Goal: Navigation & Orientation: Find specific page/section

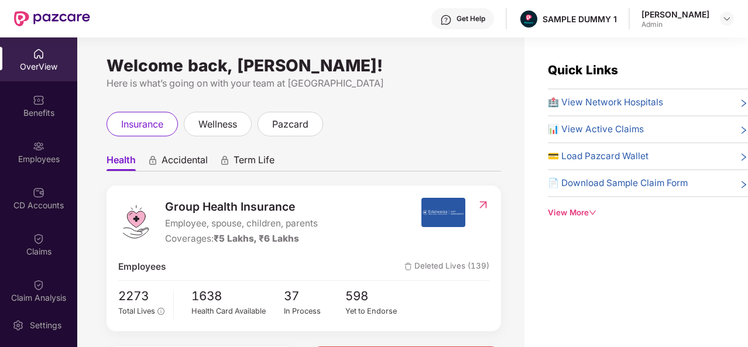
drag, startPoint x: 711, startPoint y: 11, endPoint x: 647, endPoint y: 11, distance: 64.4
click at [647, 11] on div "Tanishq Sharma Admin" at bounding box center [688, 19] width 93 height 20
click at [638, 25] on div "Get Help SAMPLE DUMMY 1 Tanishq Sharma Admin" at bounding box center [412, 18] width 644 height 37
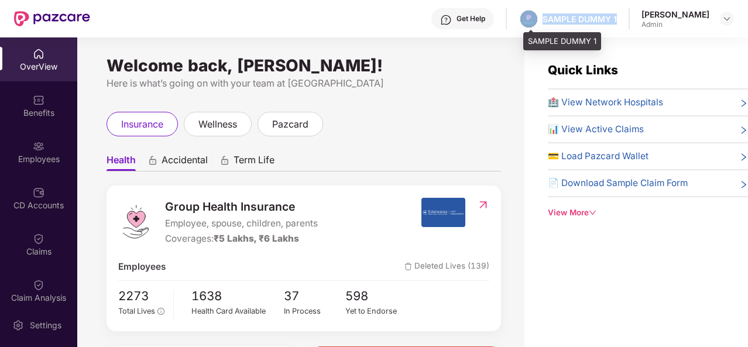
drag, startPoint x: 620, startPoint y: 16, endPoint x: 543, endPoint y: 10, distance: 76.4
click at [543, 10] on div "SAMPLE DUMMY 1" at bounding box center [568, 19] width 98 height 20
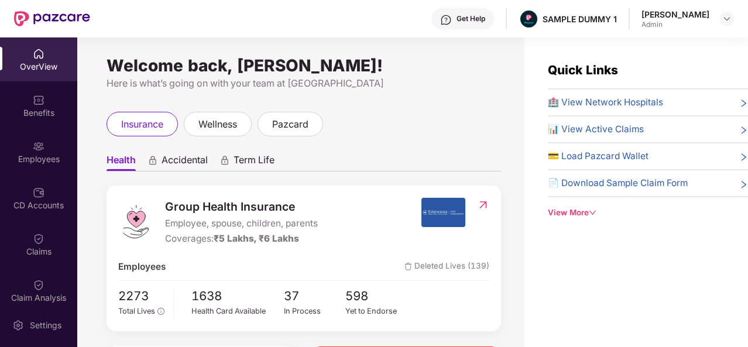
click at [478, 23] on div "Get Help" at bounding box center [471, 18] width 29 height 9
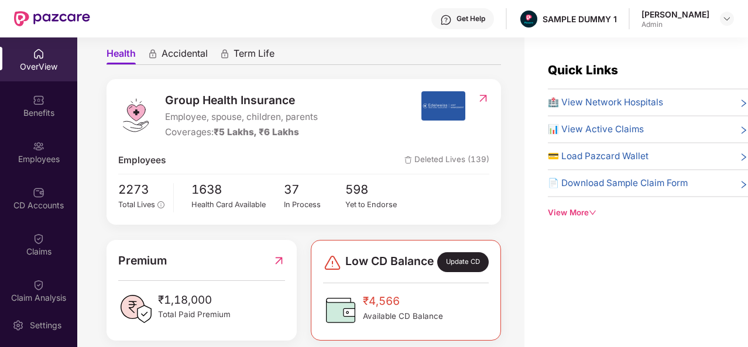
scroll to position [107, 0]
drag, startPoint x: 171, startPoint y: 118, endPoint x: 244, endPoint y: 118, distance: 72.6
click at [244, 118] on span "Employee, spouse, children, parents" at bounding box center [241, 117] width 153 height 14
click at [226, 183] on span "1638" at bounding box center [237, 189] width 93 height 19
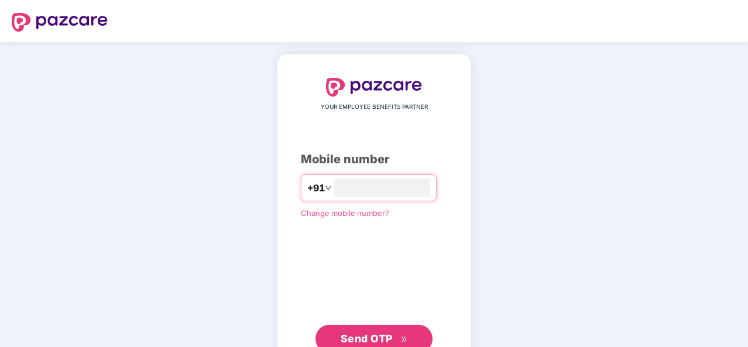
type input "**********"
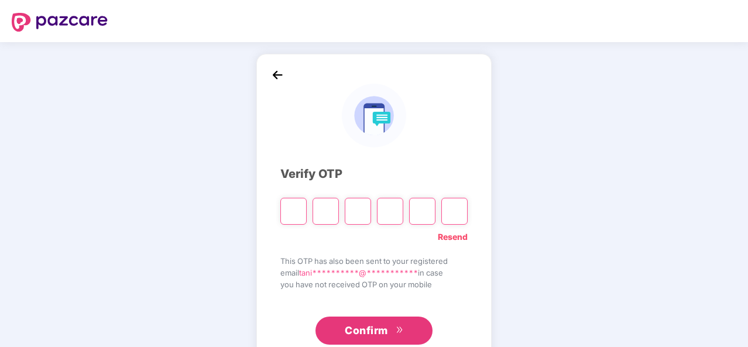
type input "*"
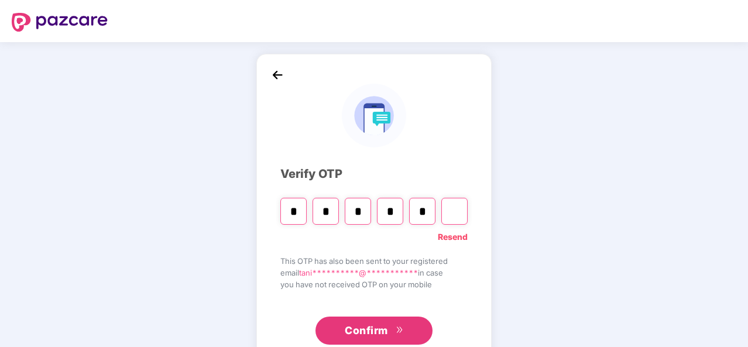
type input "*"
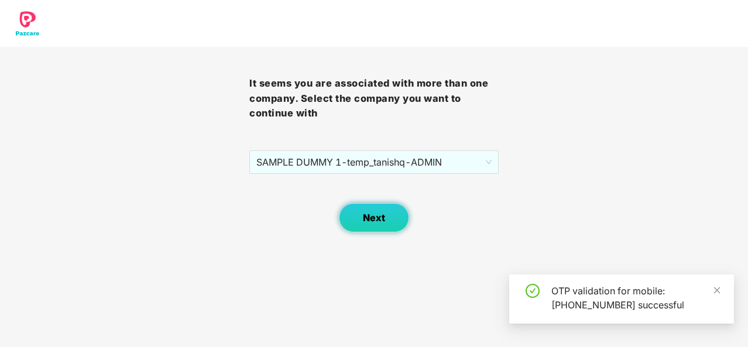
click at [384, 225] on button "Next" at bounding box center [374, 217] width 70 height 29
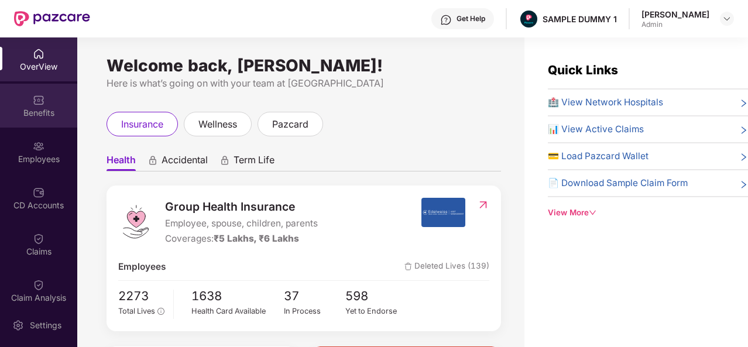
click at [41, 101] on img at bounding box center [39, 100] width 12 height 12
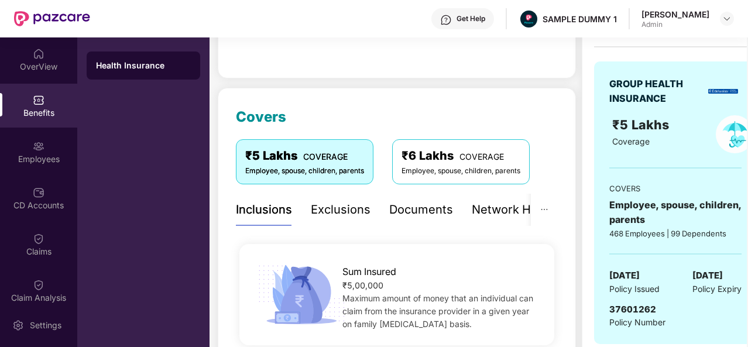
scroll to position [102, 0]
click at [347, 208] on div "Exclusions" at bounding box center [341, 210] width 60 height 18
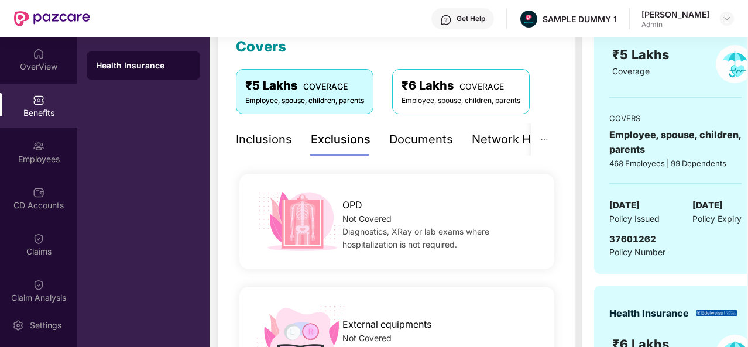
scroll to position [170, 0]
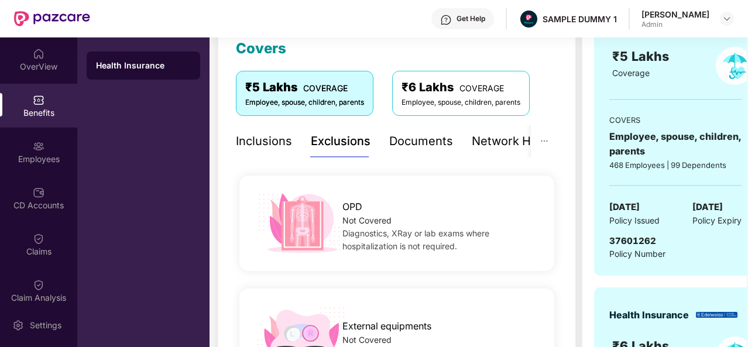
click at [422, 143] on div "Documents" at bounding box center [421, 141] width 64 height 18
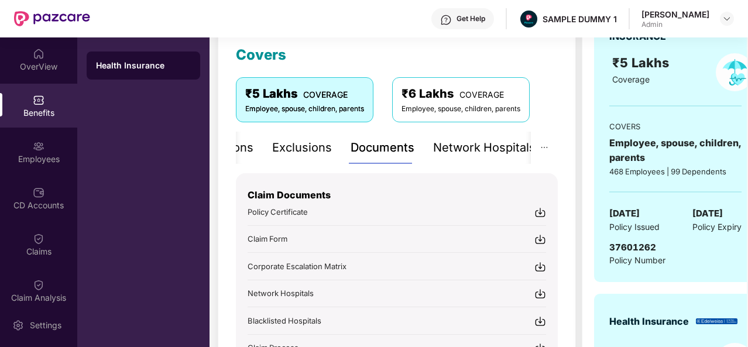
scroll to position [161, 0]
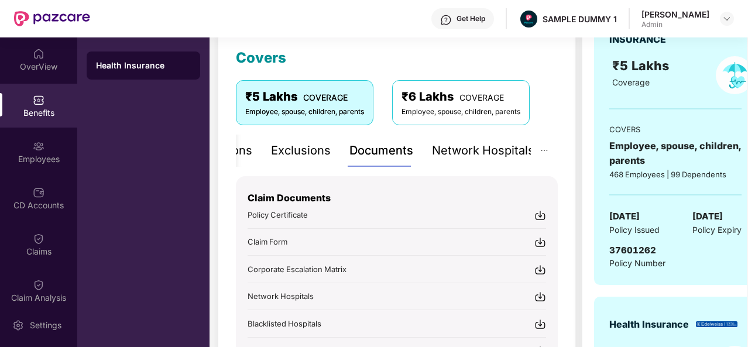
click at [480, 146] on div "Network Hospitals" at bounding box center [483, 151] width 102 height 18
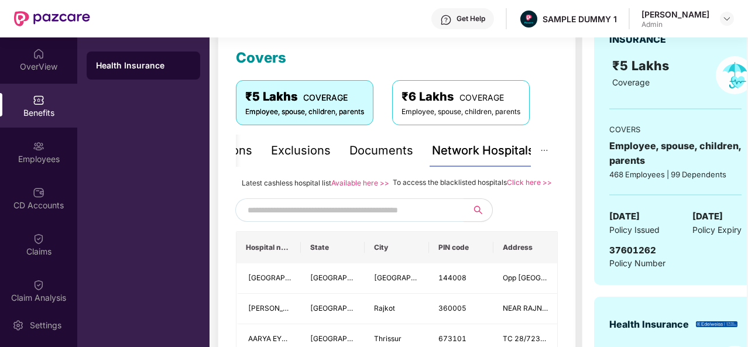
click at [287, 215] on input "text" at bounding box center [348, 210] width 200 height 18
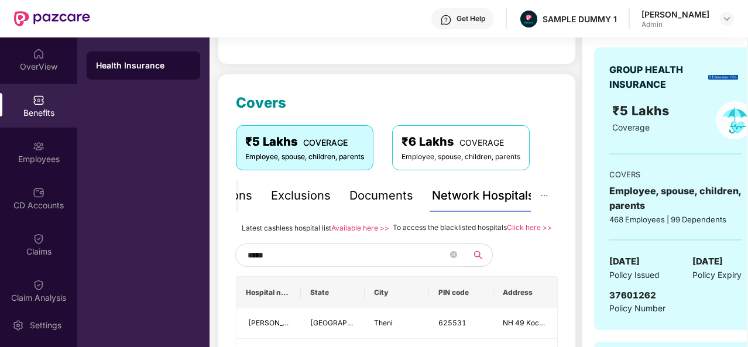
scroll to position [115, 0]
type input "*****"
click at [52, 154] on div "Employees" at bounding box center [38, 159] width 77 height 12
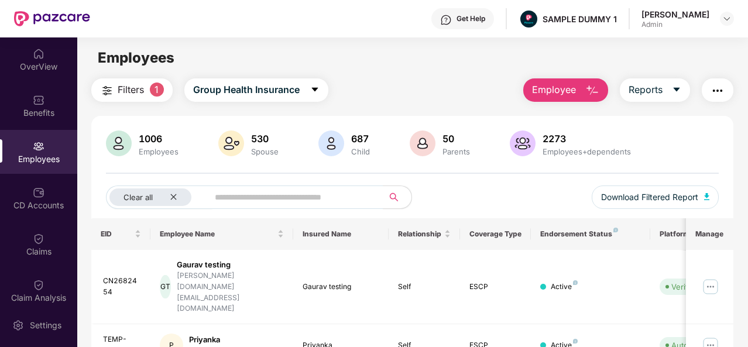
click at [580, 92] on button "Employee" at bounding box center [566, 89] width 85 height 23
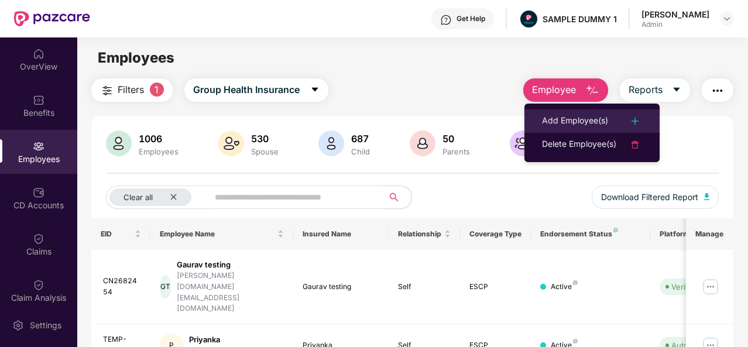
click at [600, 118] on div "Add Employee(s)" at bounding box center [575, 121] width 66 height 14
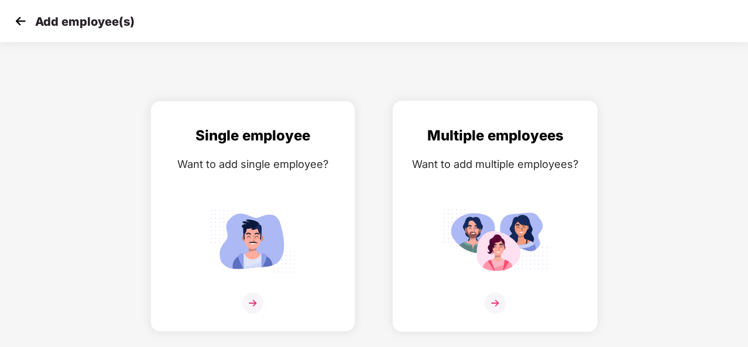
click at [495, 293] on img at bounding box center [495, 303] width 21 height 21
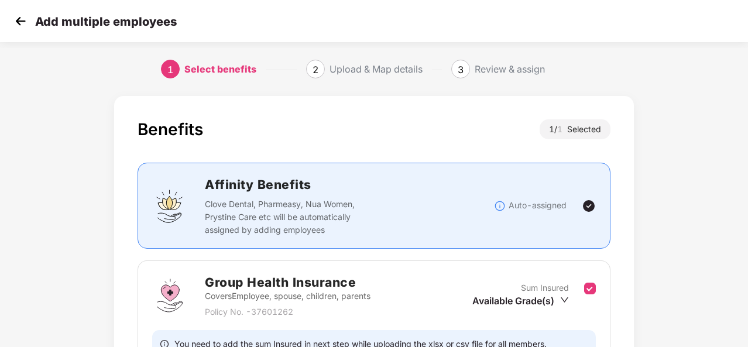
scroll to position [124, 0]
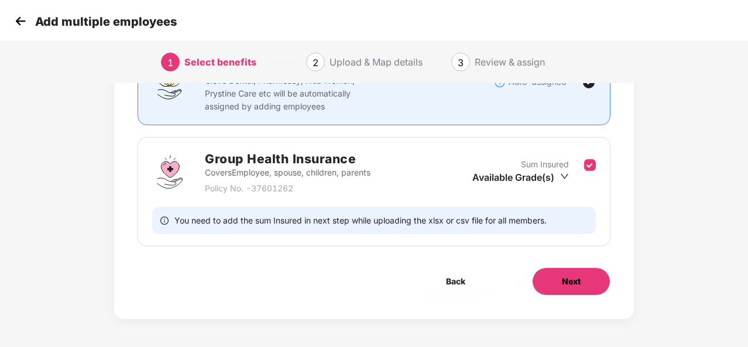
click at [579, 281] on span "Next" at bounding box center [571, 281] width 19 height 13
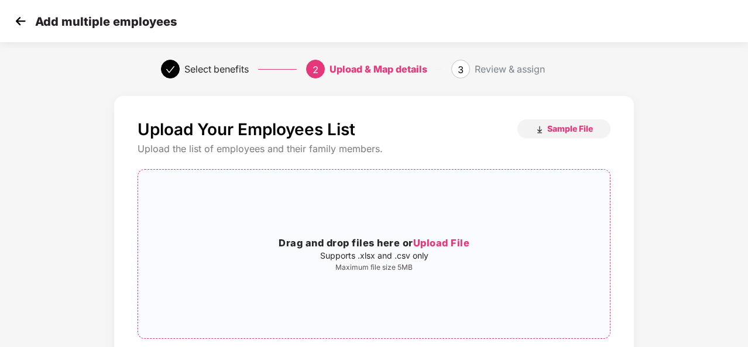
scroll to position [0, 0]
click at [23, 13] on img at bounding box center [21, 21] width 18 height 18
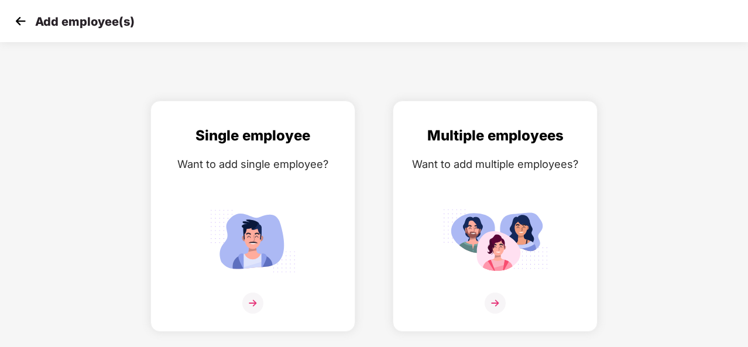
click at [22, 18] on img at bounding box center [21, 21] width 18 height 18
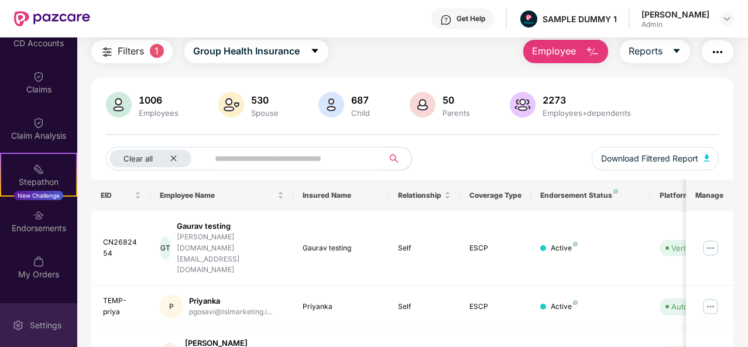
scroll to position [164, 0]
click at [39, 322] on div "Settings" at bounding box center [45, 326] width 39 height 12
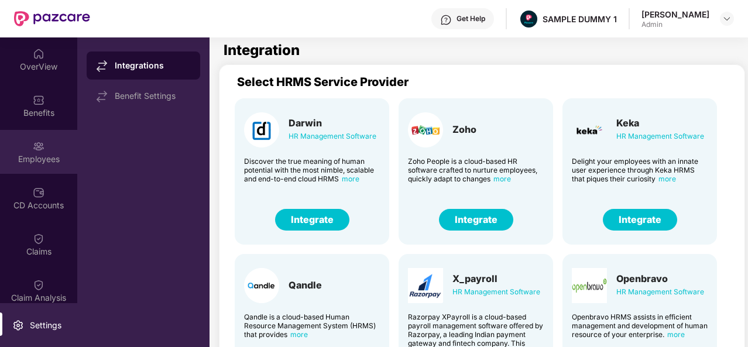
click at [26, 134] on div "Employees" at bounding box center [38, 152] width 77 height 44
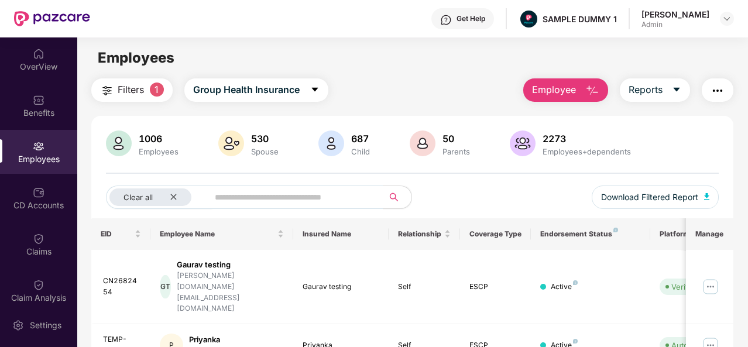
click at [570, 86] on span "Employee" at bounding box center [554, 90] width 44 height 15
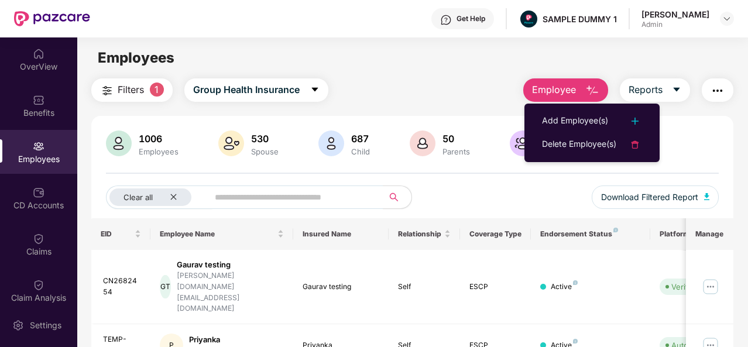
click at [509, 88] on div "Filters 1 Group Health Insurance Employee Reports" at bounding box center [412, 89] width 642 height 23
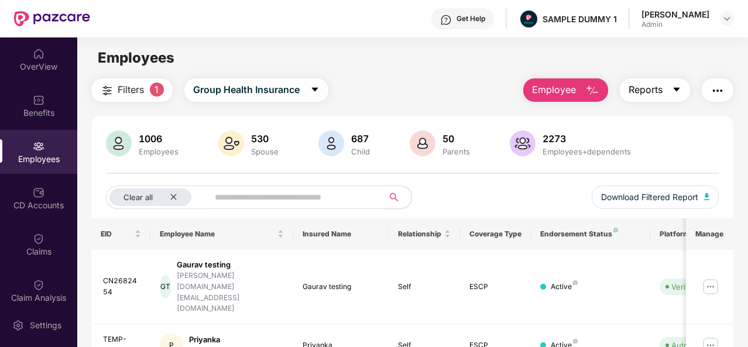
click at [665, 88] on button "Reports" at bounding box center [655, 89] width 70 height 23
click at [724, 90] on img "button" at bounding box center [718, 91] width 14 height 14
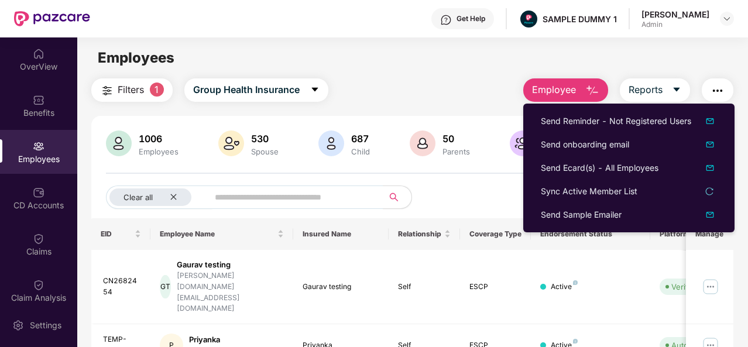
click at [725, 86] on img "button" at bounding box center [718, 91] width 14 height 14
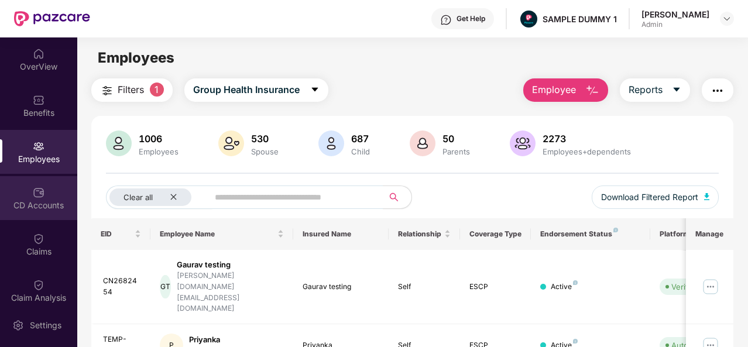
click at [39, 196] on img at bounding box center [39, 193] width 12 height 12
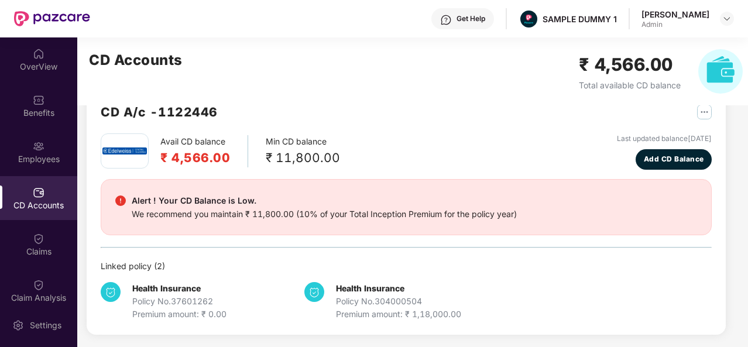
scroll to position [32, 0]
click at [687, 158] on span "Add CD Balance" at bounding box center [674, 158] width 60 height 11
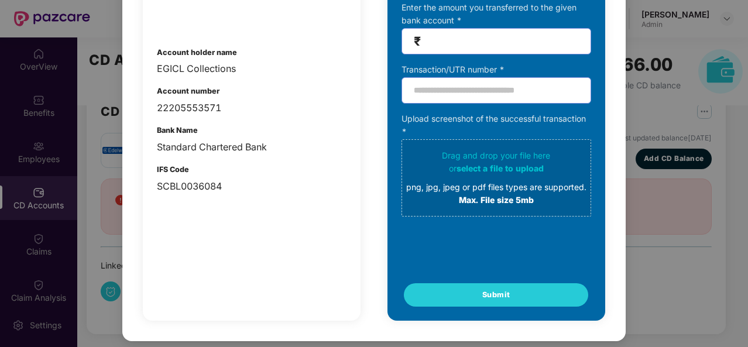
scroll to position [0, 0]
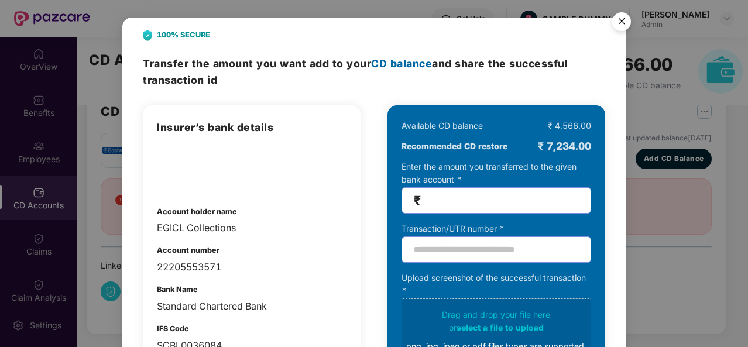
click at [627, 20] on img "Close" at bounding box center [622, 23] width 33 height 33
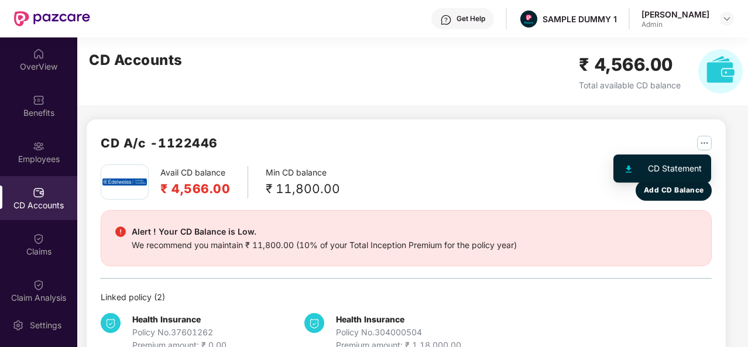
click at [706, 143] on img "button" at bounding box center [704, 143] width 15 height 15
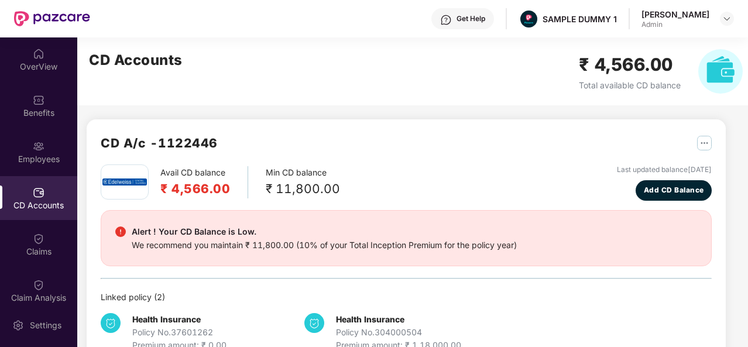
click at [530, 171] on div "Avail CD balance ₹ 4,566.00 Min CD balance ₹ 11,800.00 Last updated balance [DA…" at bounding box center [406, 183] width 611 height 36
click at [57, 231] on div "Claims" at bounding box center [38, 245] width 77 height 44
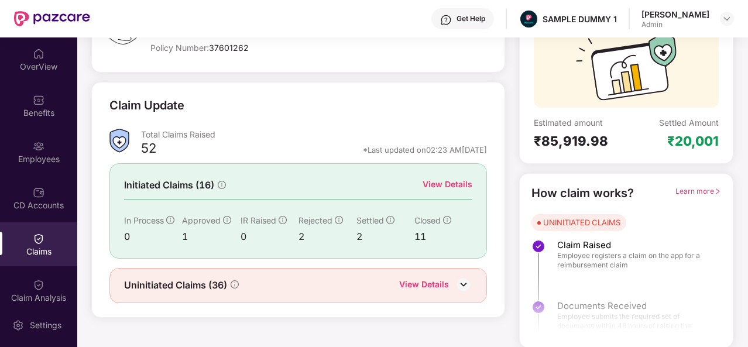
scroll to position [110, 0]
click at [433, 183] on div "View Details" at bounding box center [448, 184] width 50 height 13
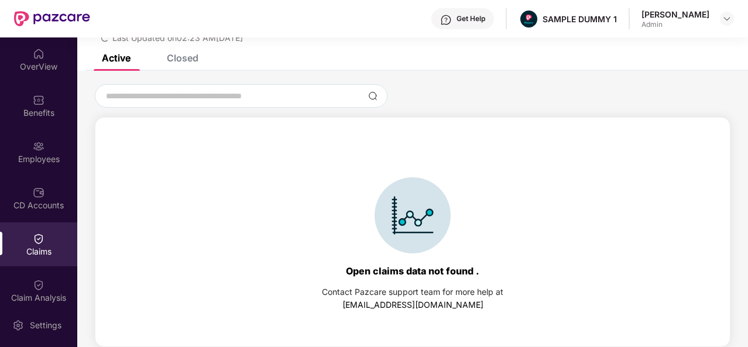
scroll to position [50, 0]
click at [179, 63] on div "Closed" at bounding box center [183, 58] width 32 height 12
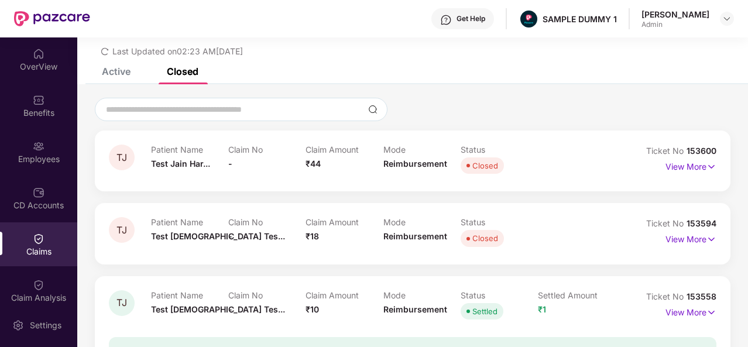
scroll to position [36, 0]
click at [693, 166] on p "View More" at bounding box center [691, 166] width 51 height 16
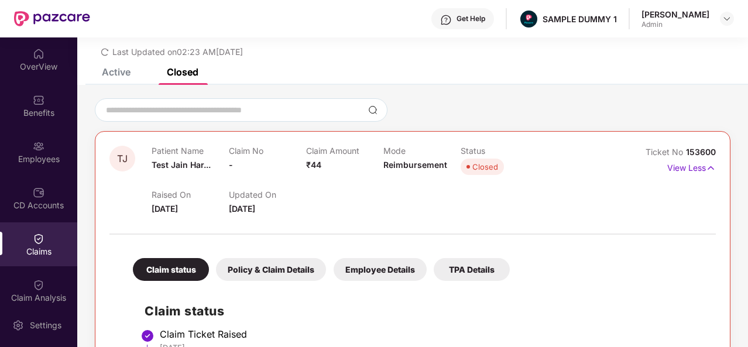
scroll to position [183, 0]
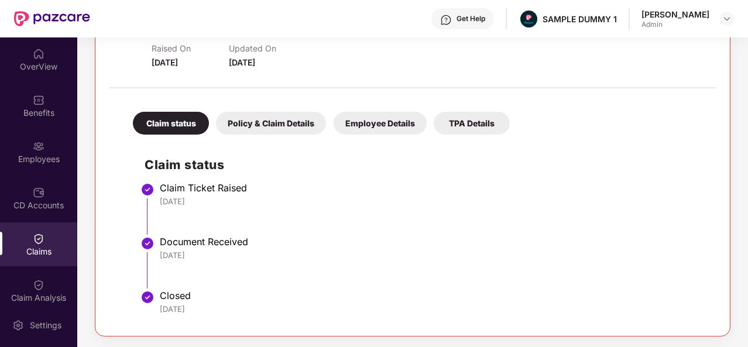
click at [261, 117] on div "Policy & Claim Details" at bounding box center [271, 123] width 110 height 23
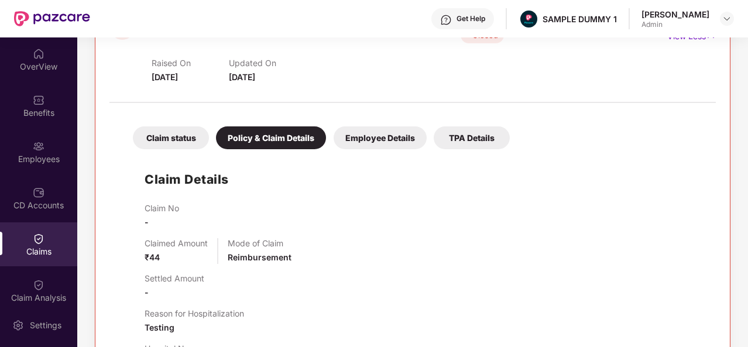
scroll to position [0, 0]
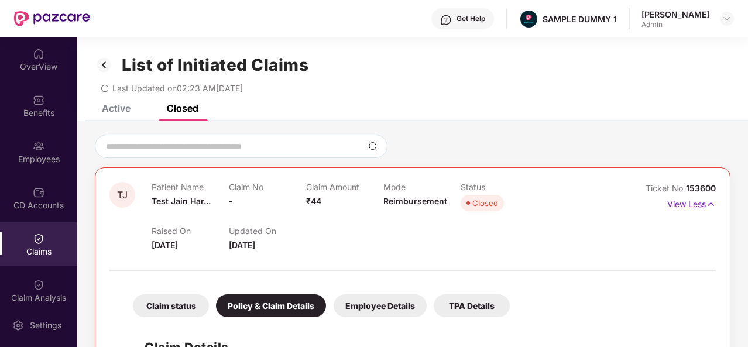
click at [105, 66] on img at bounding box center [104, 65] width 19 height 20
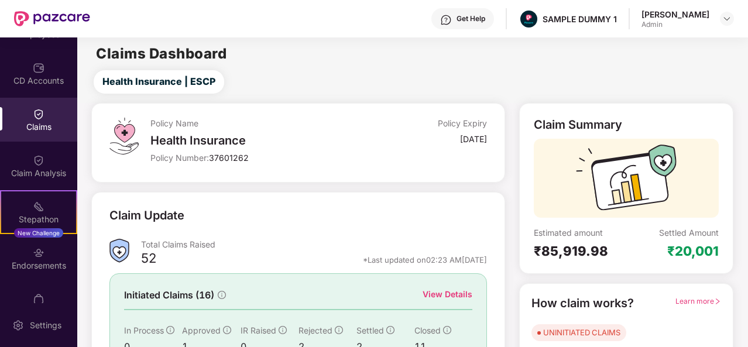
scroll to position [132, 0]
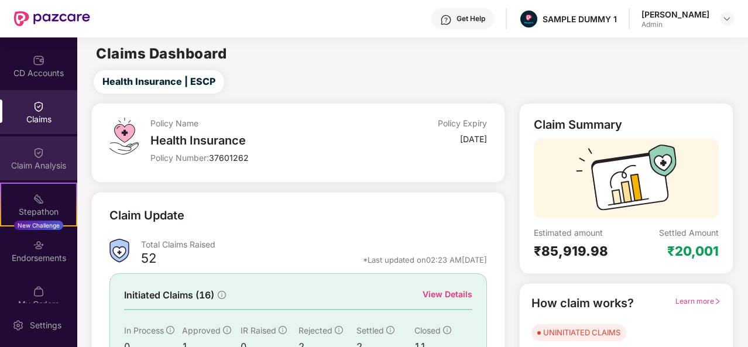
click at [47, 153] on div "Claim Analysis" at bounding box center [38, 158] width 77 height 44
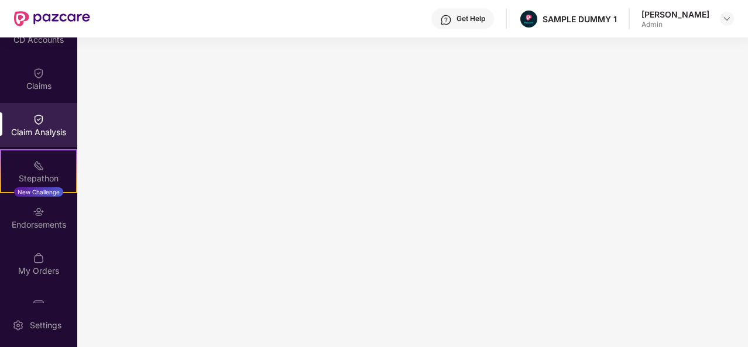
scroll to position [178, 0]
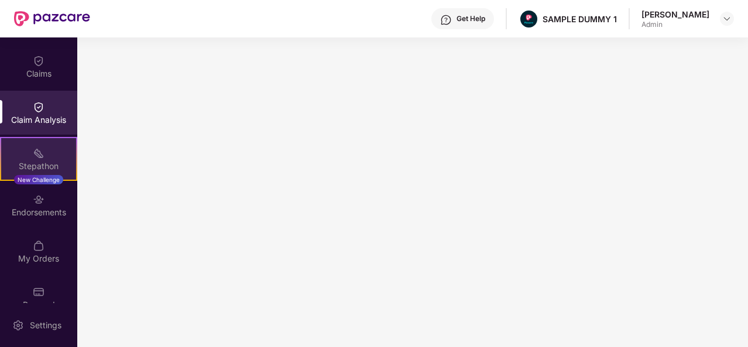
click at [42, 148] on div "Stepathon New Challenge" at bounding box center [38, 159] width 77 height 44
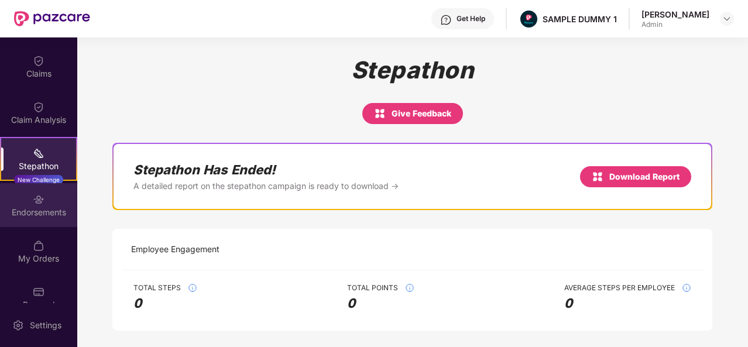
click at [56, 210] on div "Endorsements" at bounding box center [38, 213] width 77 height 12
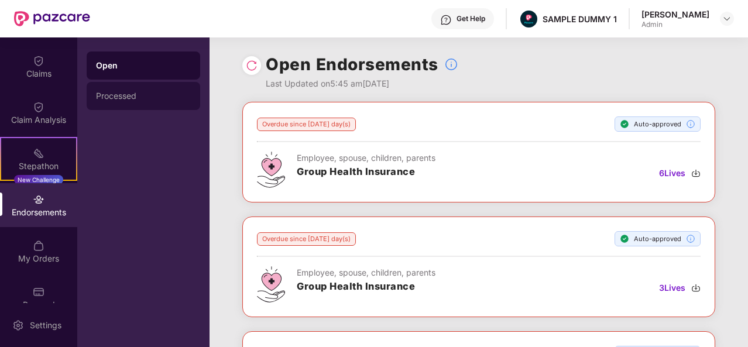
click at [117, 92] on div "Processed" at bounding box center [143, 95] width 95 height 9
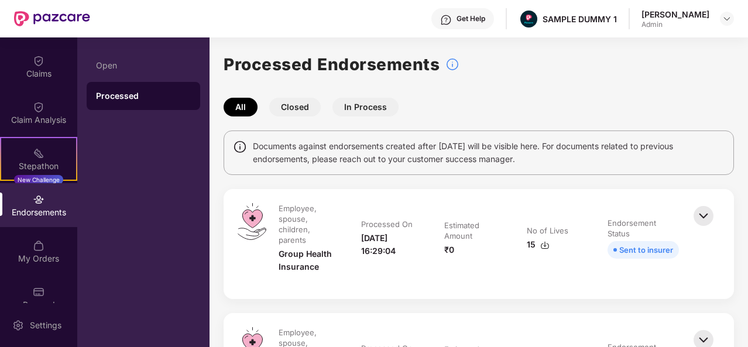
click at [289, 107] on button "Closed" at bounding box center [295, 107] width 52 height 19
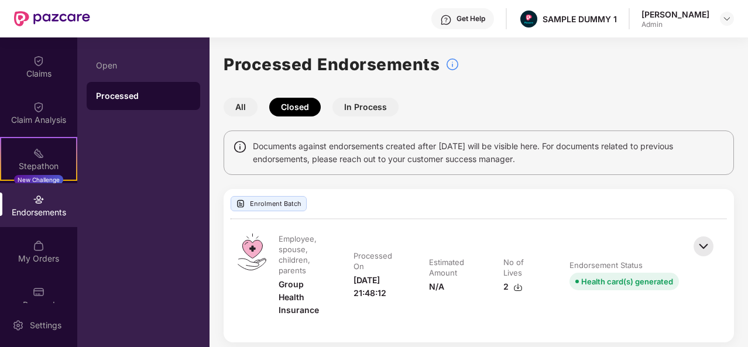
click at [231, 106] on button "All" at bounding box center [241, 107] width 34 height 19
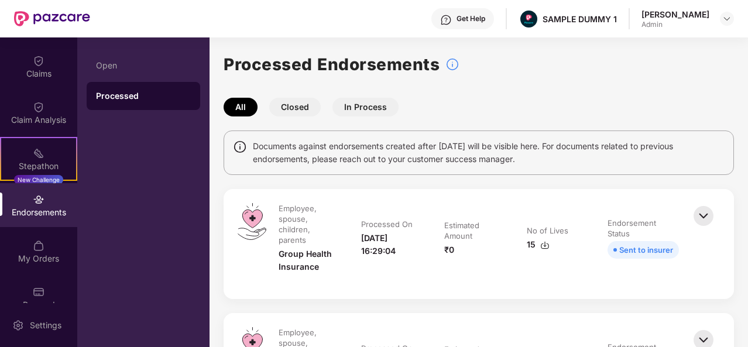
drag, startPoint x: 231, startPoint y: 106, endPoint x: 569, endPoint y: 273, distance: 377.7
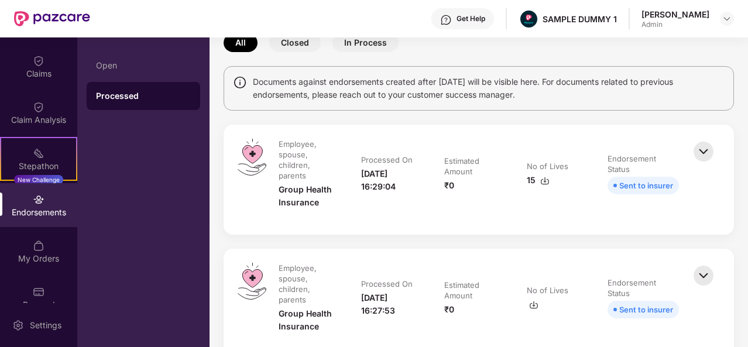
scroll to position [74, 0]
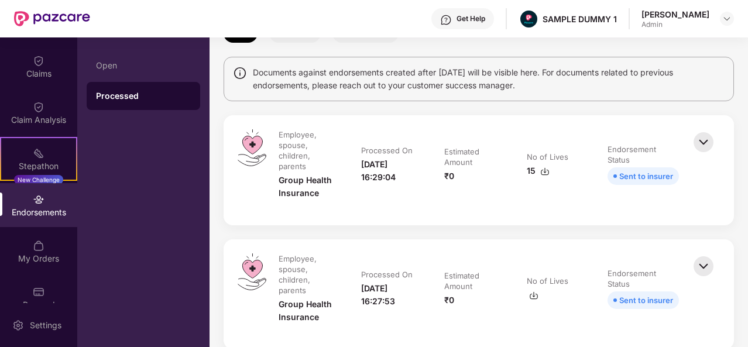
click at [706, 132] on img at bounding box center [704, 142] width 26 height 26
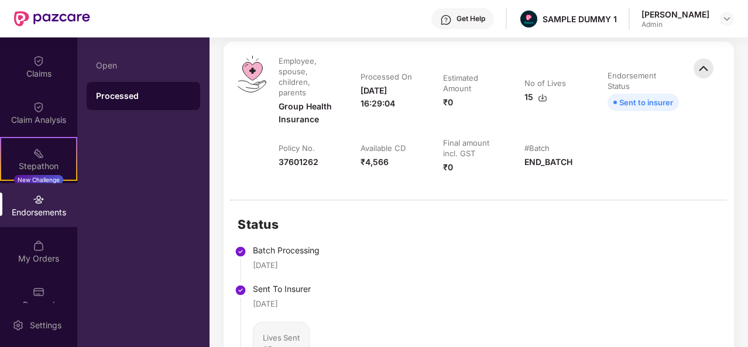
scroll to position [0, 0]
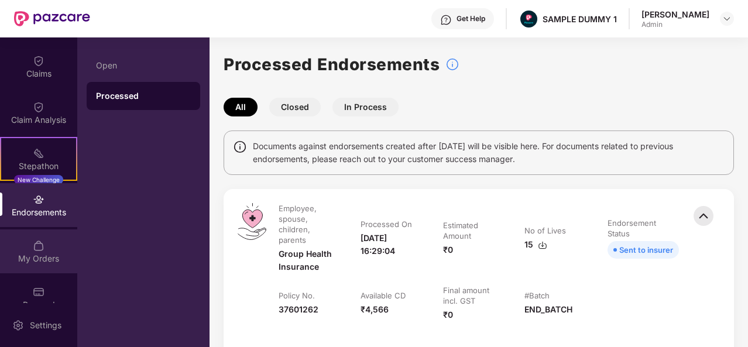
click at [45, 253] on div "My Orders" at bounding box center [38, 259] width 77 height 12
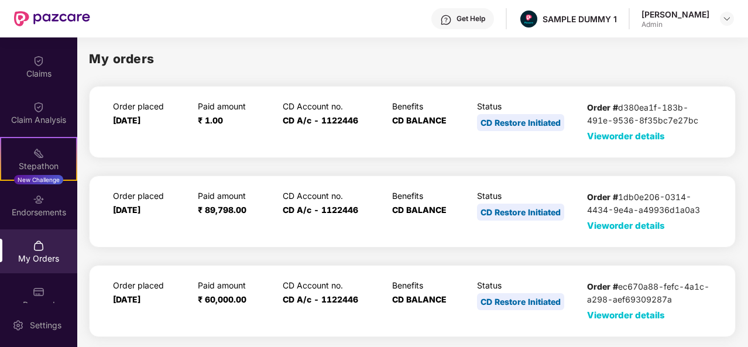
click at [647, 227] on span "View order details" at bounding box center [626, 225] width 78 height 11
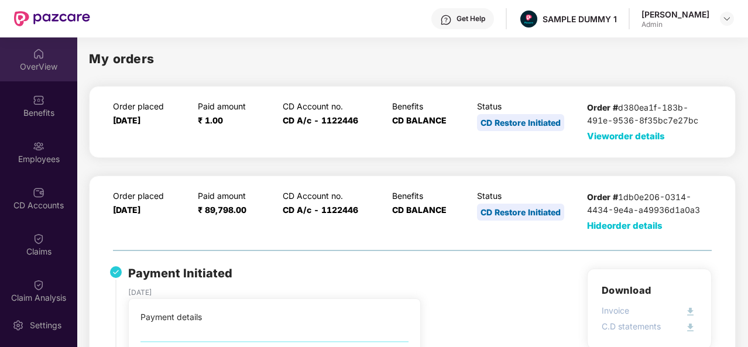
click at [54, 73] on div "OverView" at bounding box center [38, 59] width 77 height 44
